Goal: Entertainment & Leisure: Consume media (video, audio)

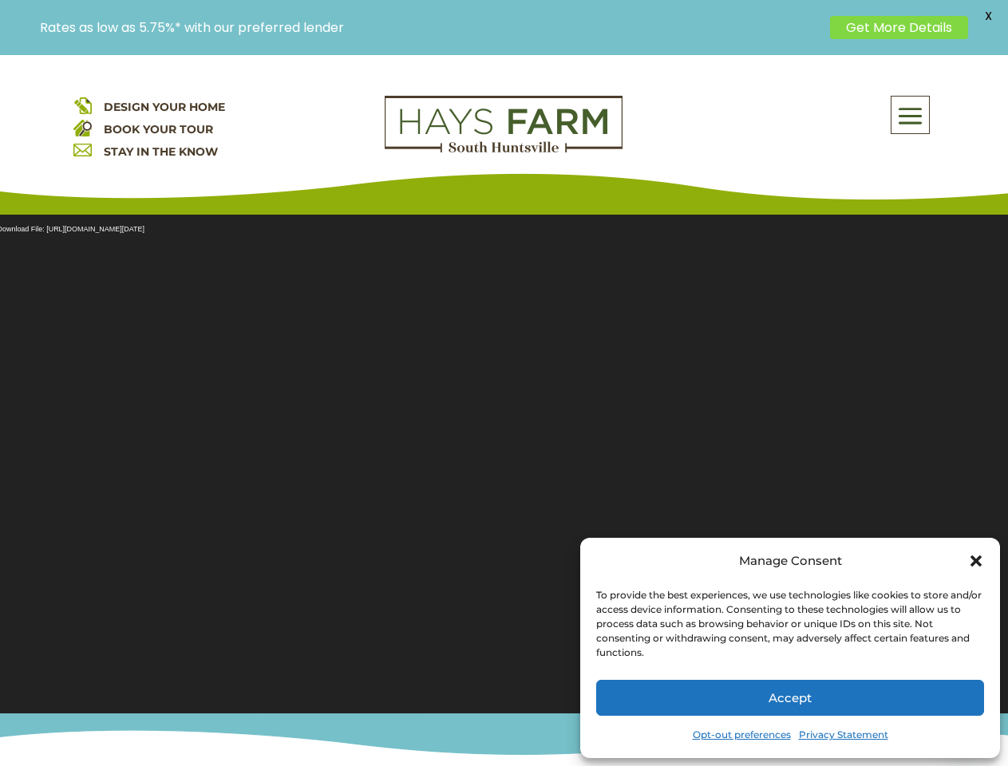
click at [503, 410] on section "Video Player Media error: Format(s) not supported or source(s) not found Downlo…" at bounding box center [504, 454] width 1008 height 519
click at [910, 115] on span at bounding box center [909, 115] width 37 height 37
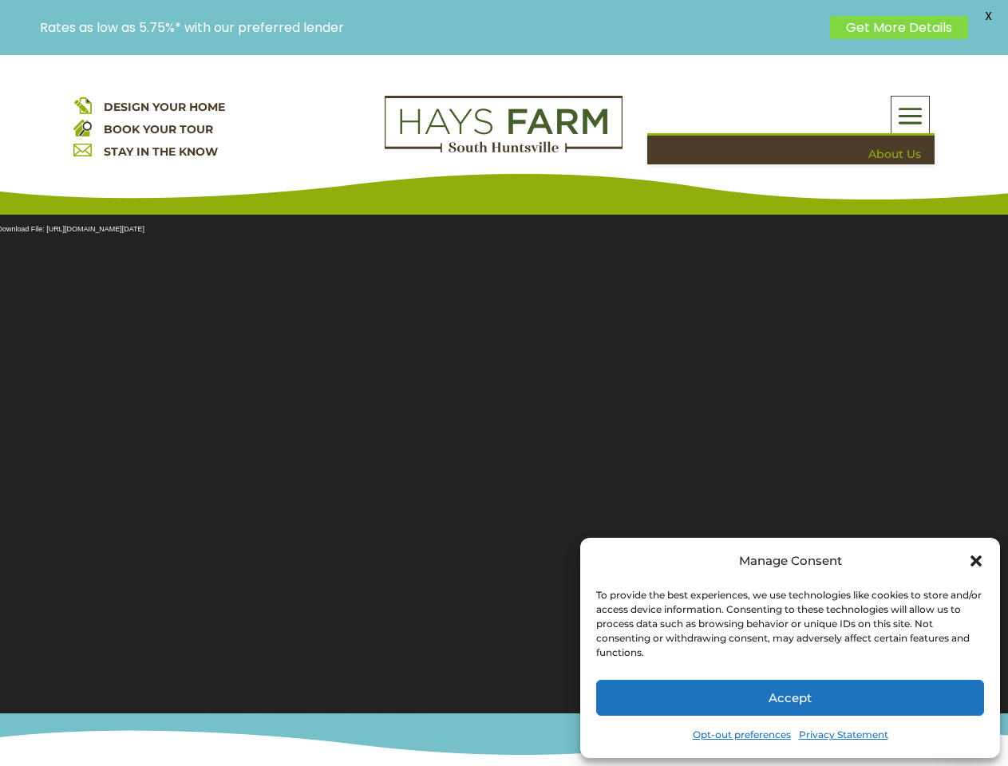
click at [503, 454] on section "Video Player Media error: Format(s) not supported or source(s) not found Downlo…" at bounding box center [504, 454] width 1008 height 519
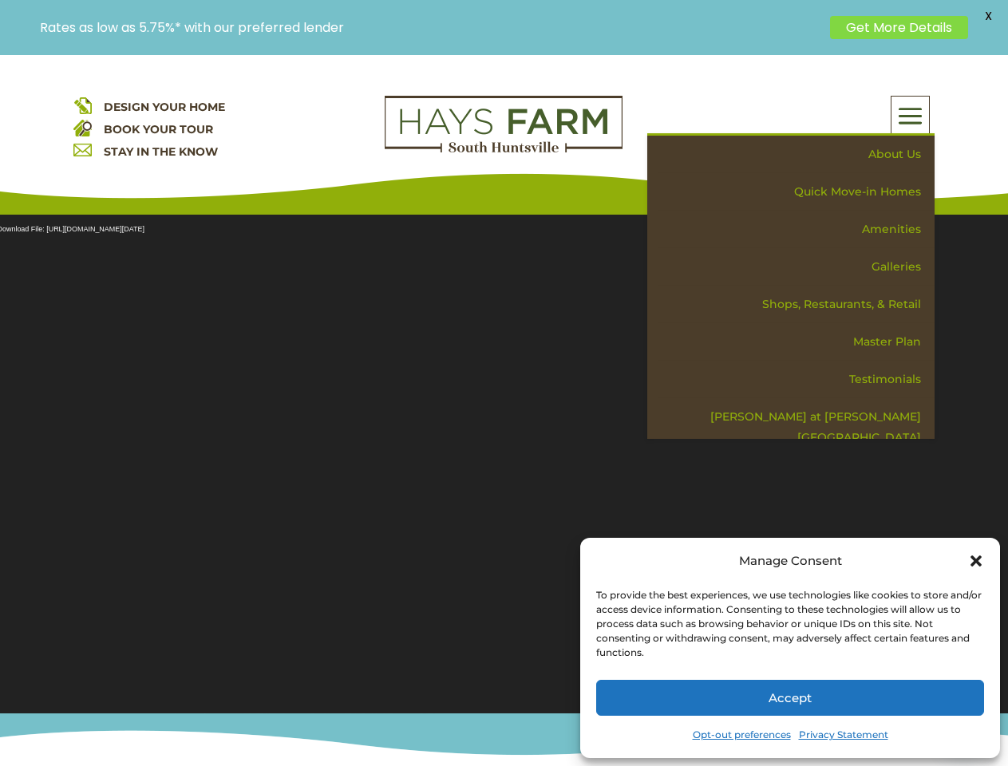
click at [503, 454] on section "Video Player Media error: Format(s) not supported or source(s) not found Downlo…" at bounding box center [504, 454] width 1008 height 519
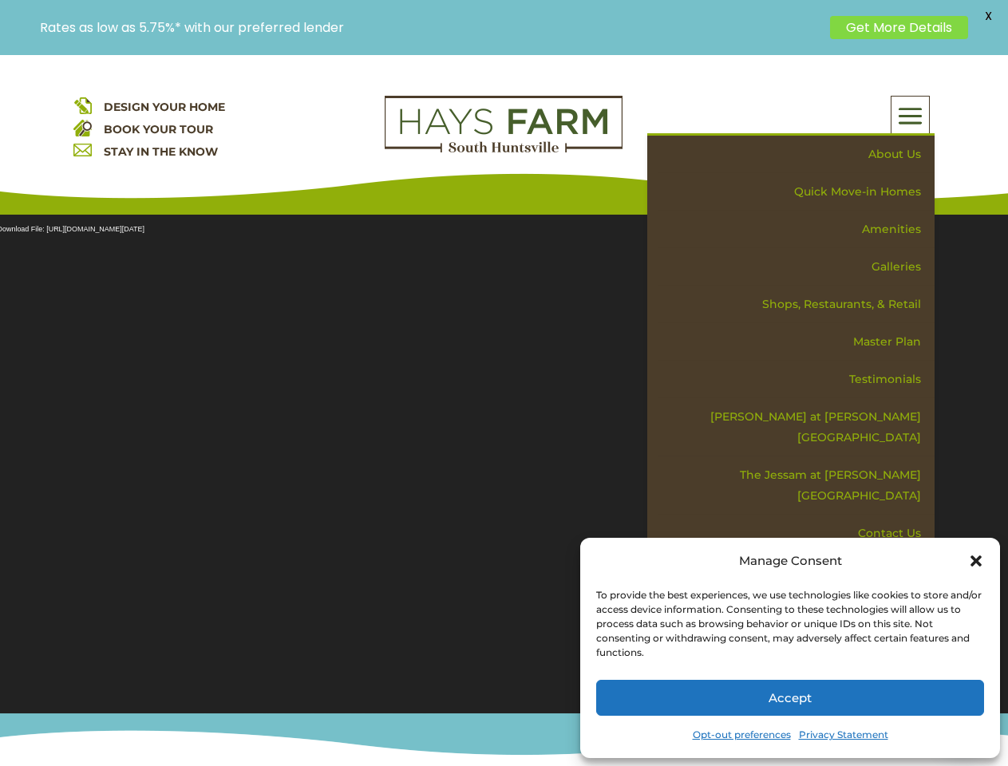
click at [988, 16] on span "X" at bounding box center [988, 16] width 24 height 24
